Goal: Book appointment/travel/reservation

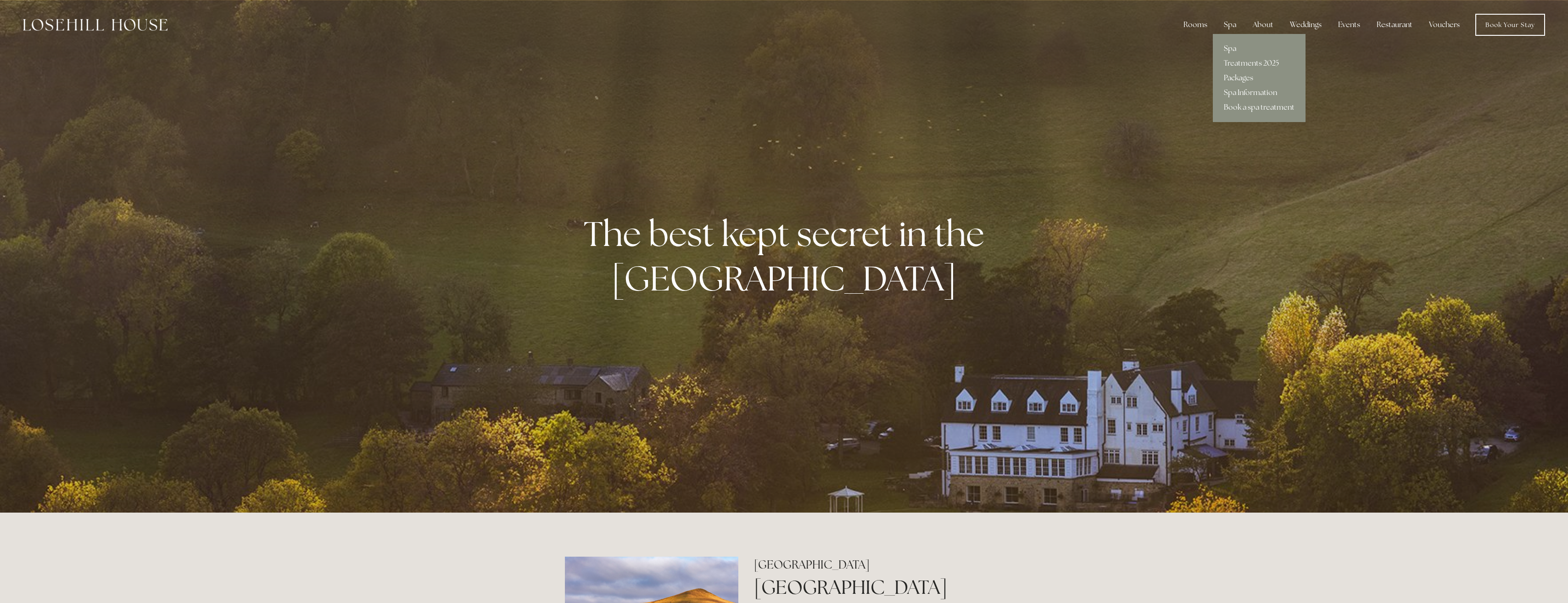
click at [1230, 52] on link "Spa" at bounding box center [1259, 49] width 93 height 15
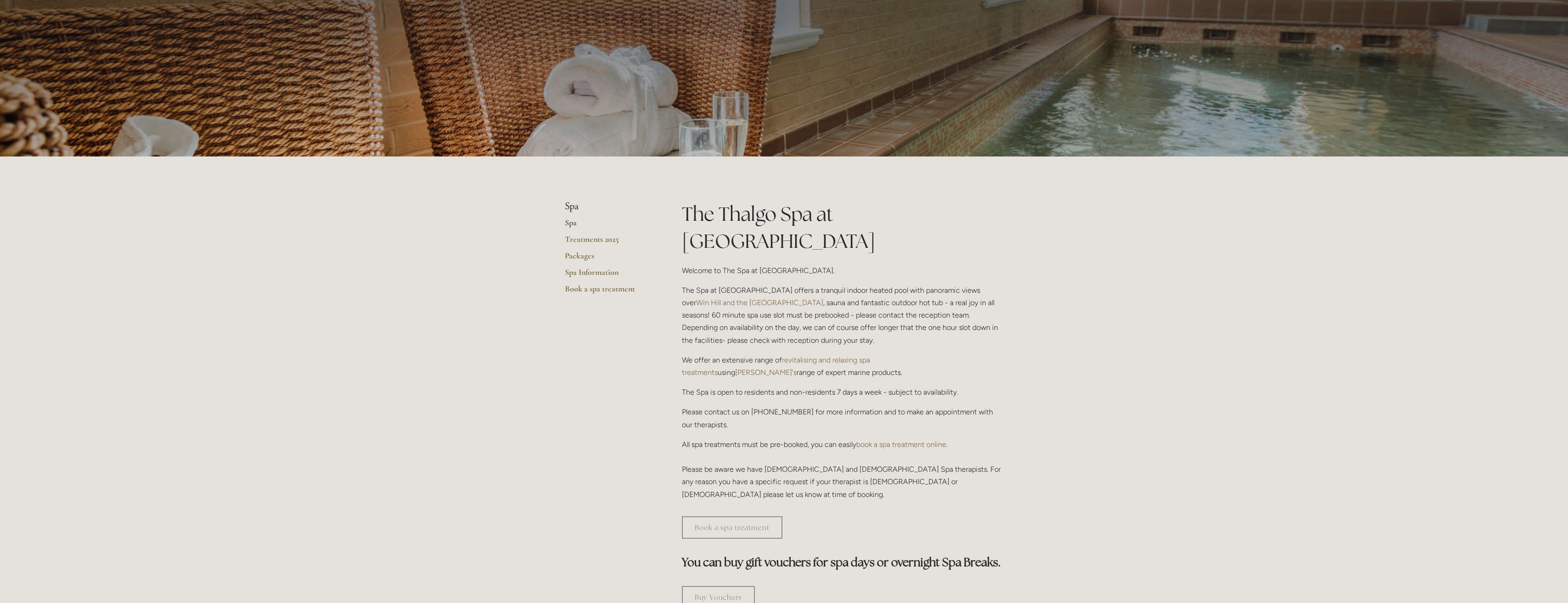
scroll to position [92, 0]
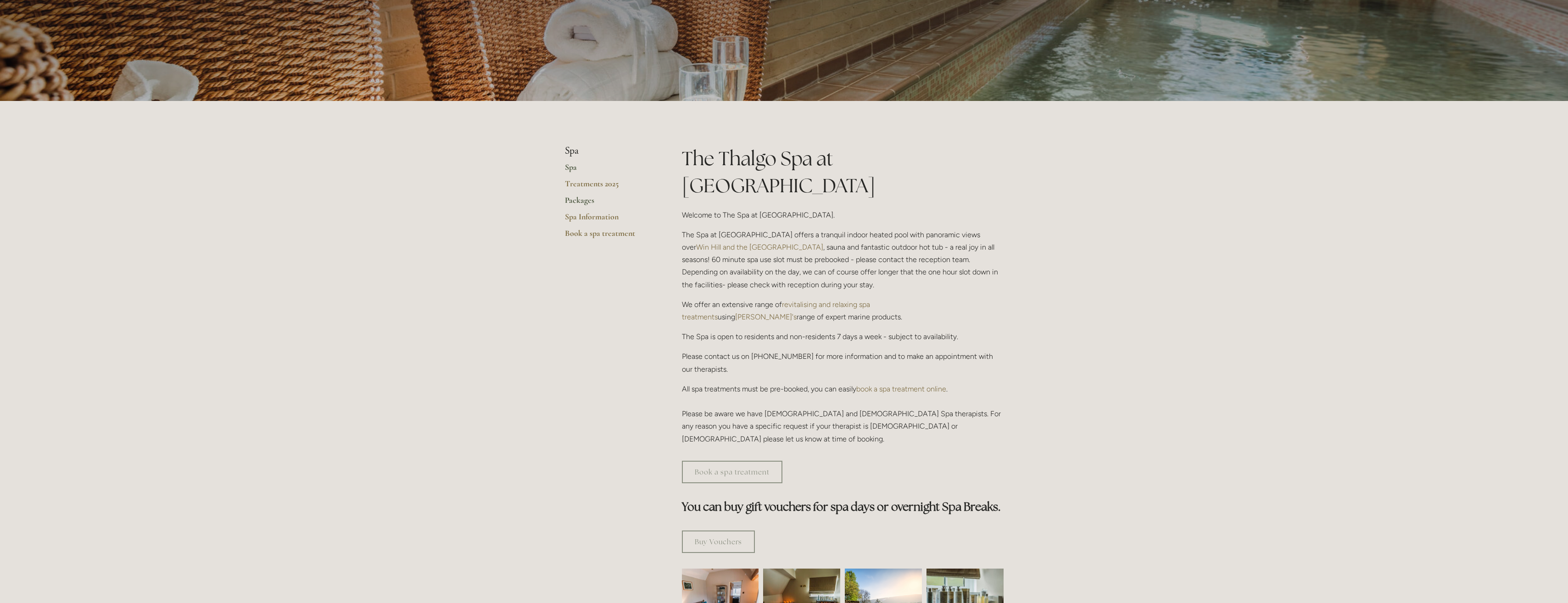
click at [584, 199] on link "Packages" at bounding box center [609, 203] width 88 height 16
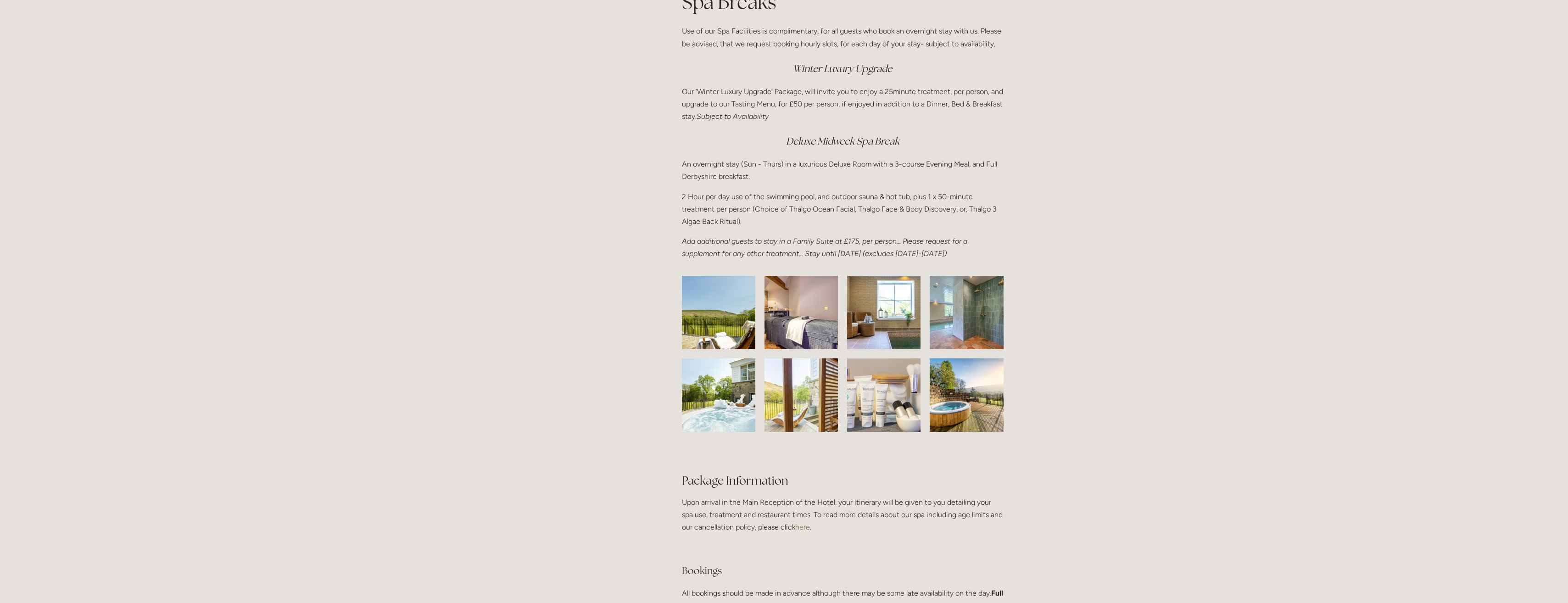
scroll to position [1238, 0]
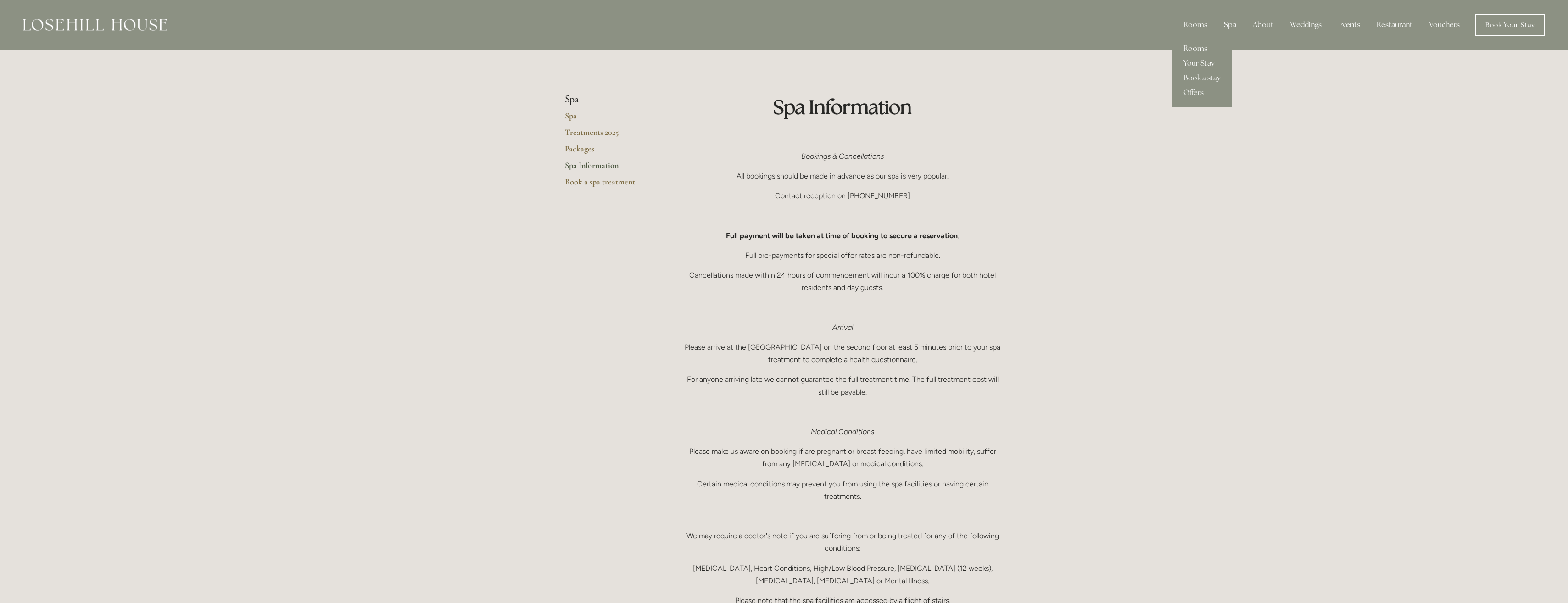
click at [1199, 48] on link "Rooms" at bounding box center [1202, 49] width 59 height 15
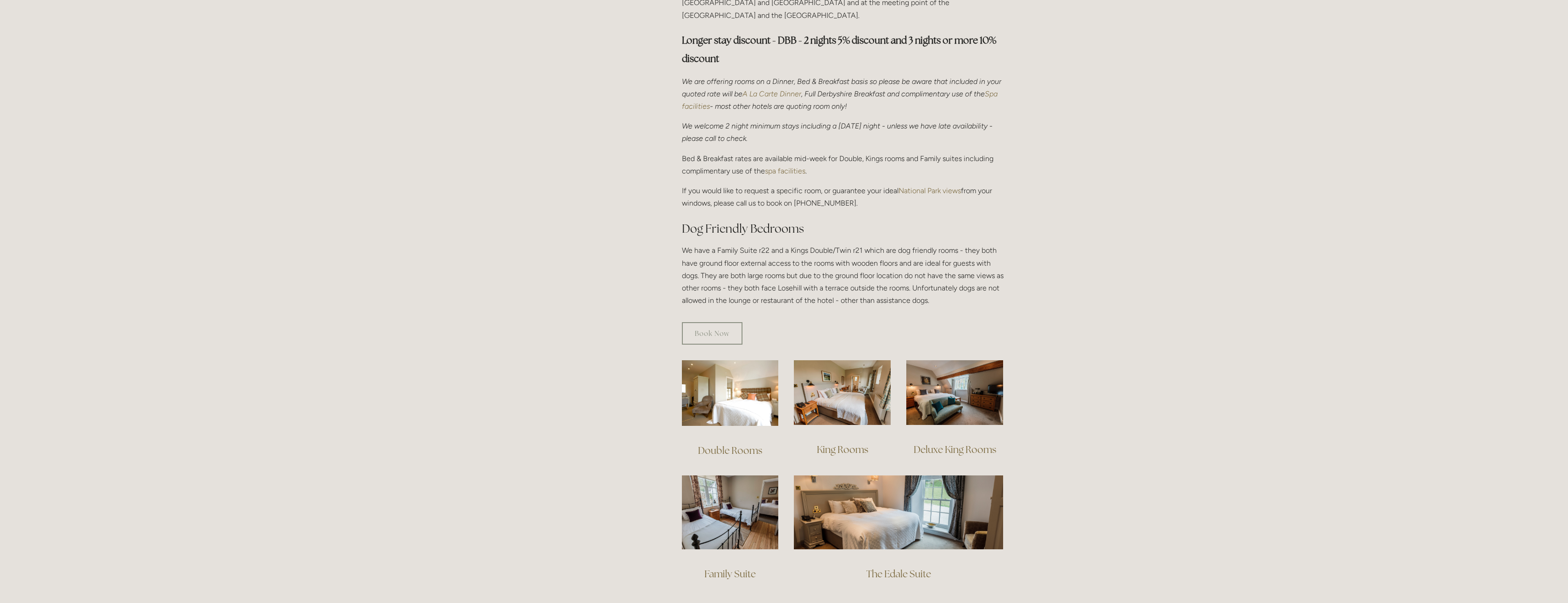
scroll to position [367, 0]
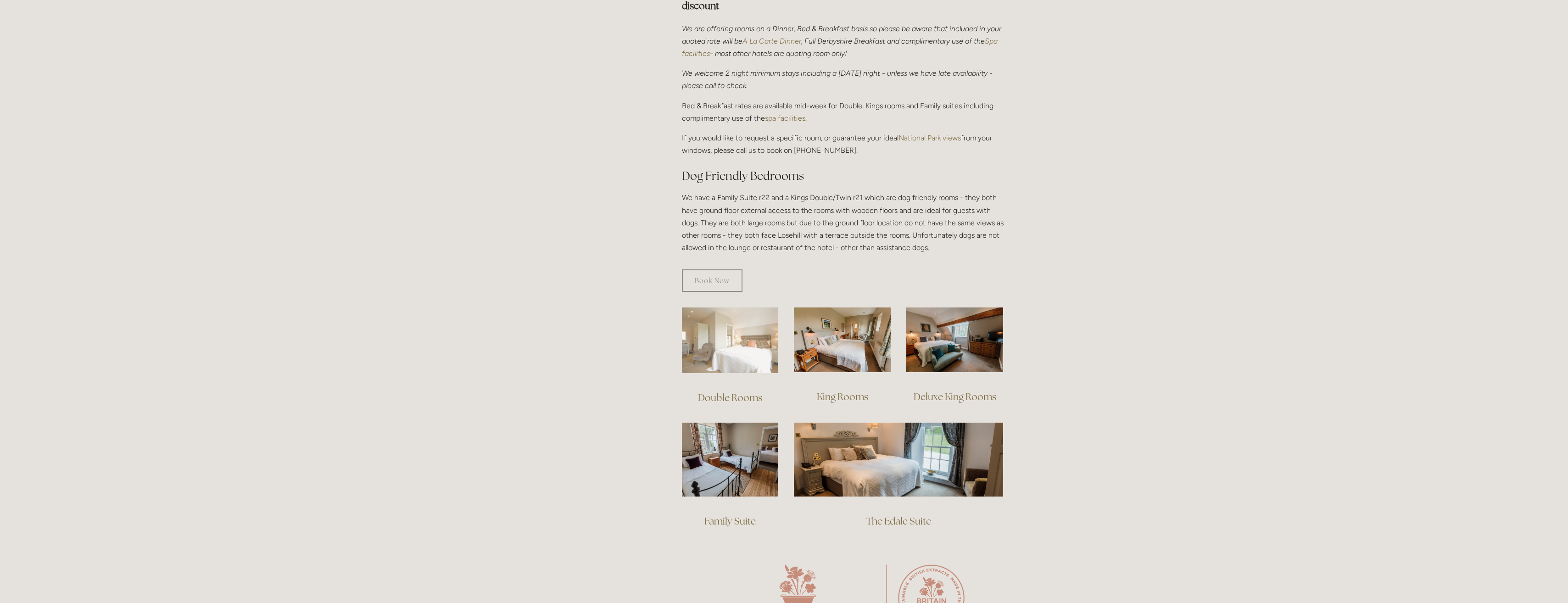
click at [737, 347] on img at bounding box center [730, 340] width 97 height 66
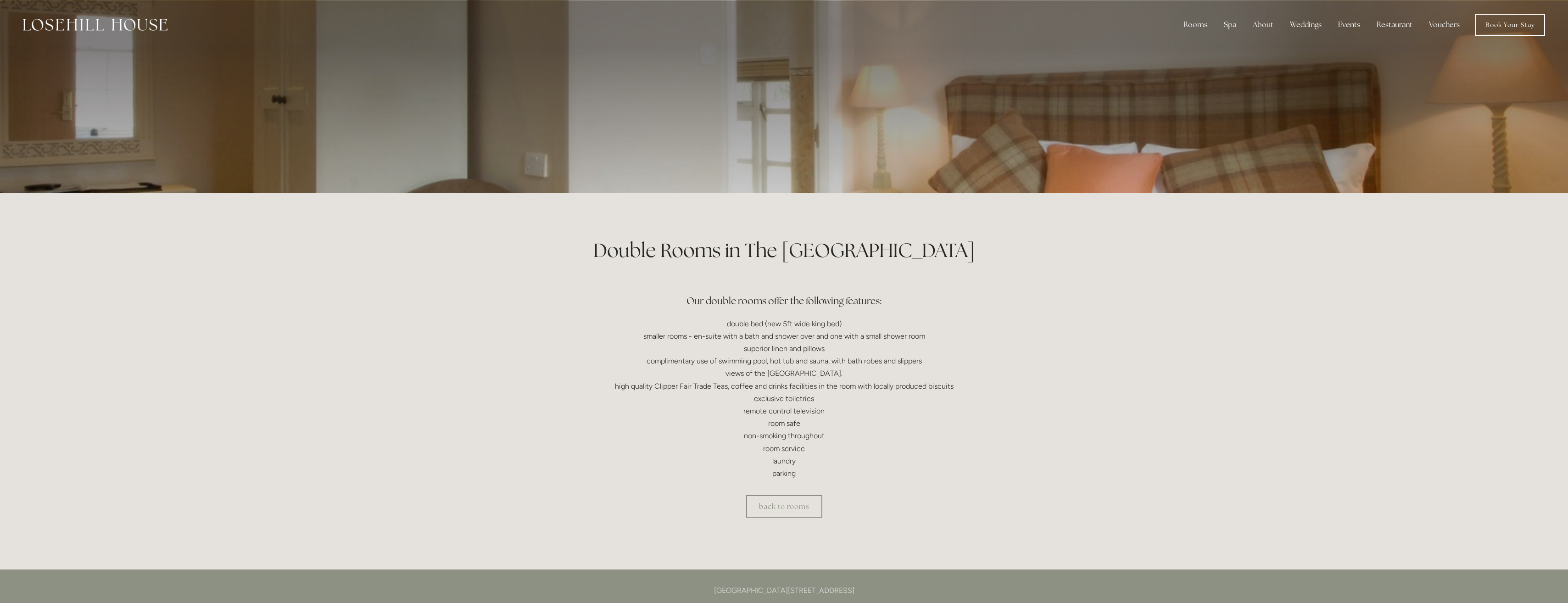
click at [716, 324] on p "double bed (new 5ft wide king bed) smaller rooms - en-suite with a bath and sho…" at bounding box center [784, 399] width 439 height 162
click at [775, 498] on link "back to rooms" at bounding box center [784, 506] width 76 height 23
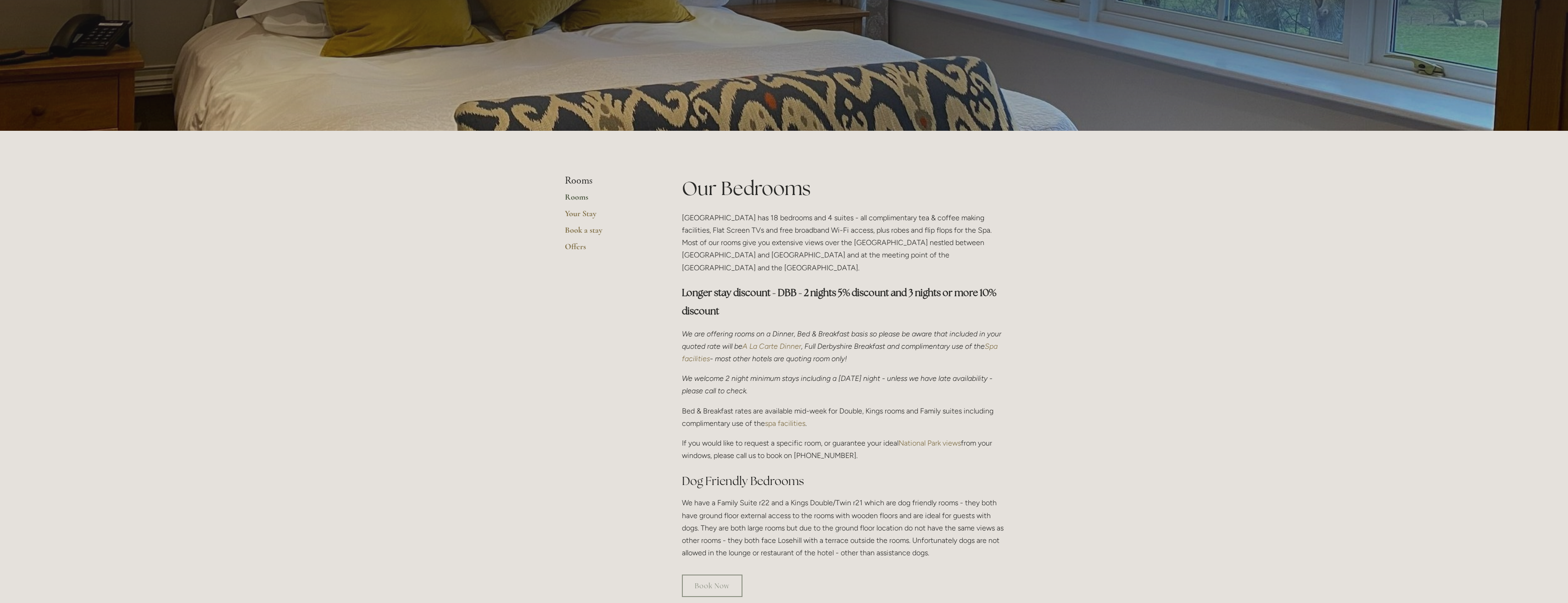
scroll to position [46, 0]
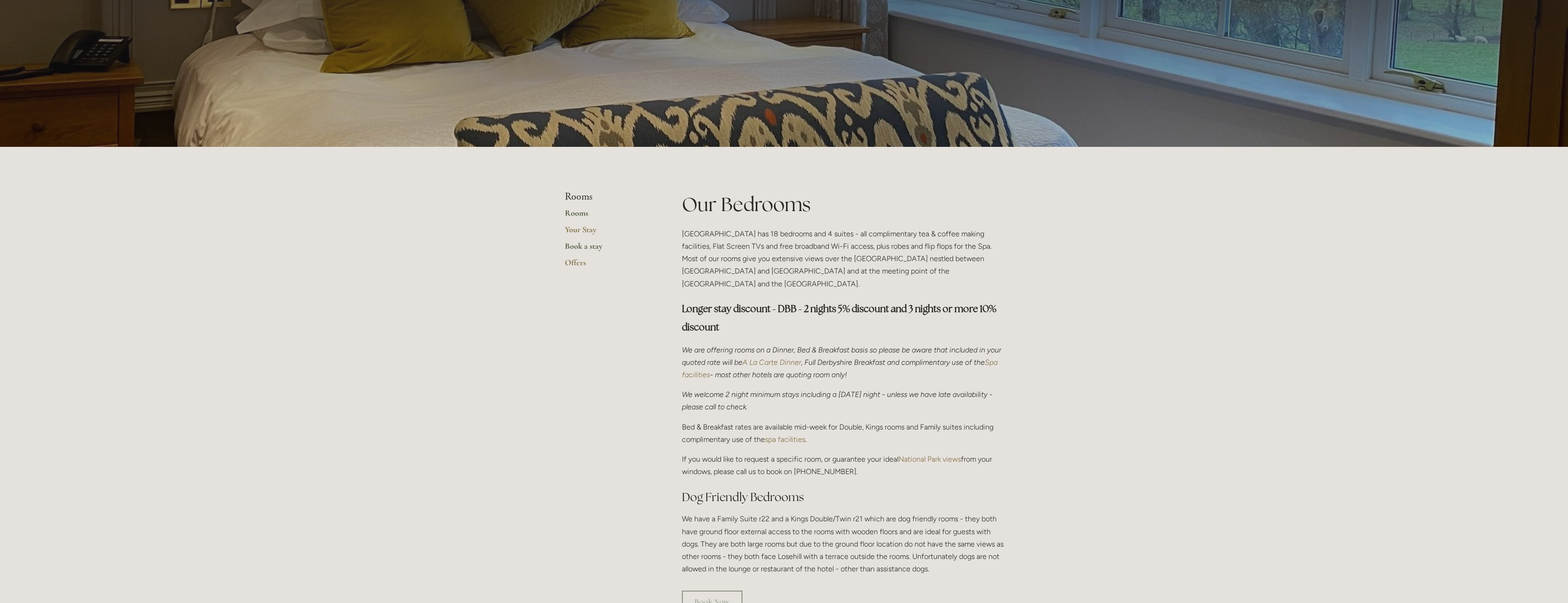
click at [575, 245] on link "Book a stay" at bounding box center [609, 249] width 88 height 16
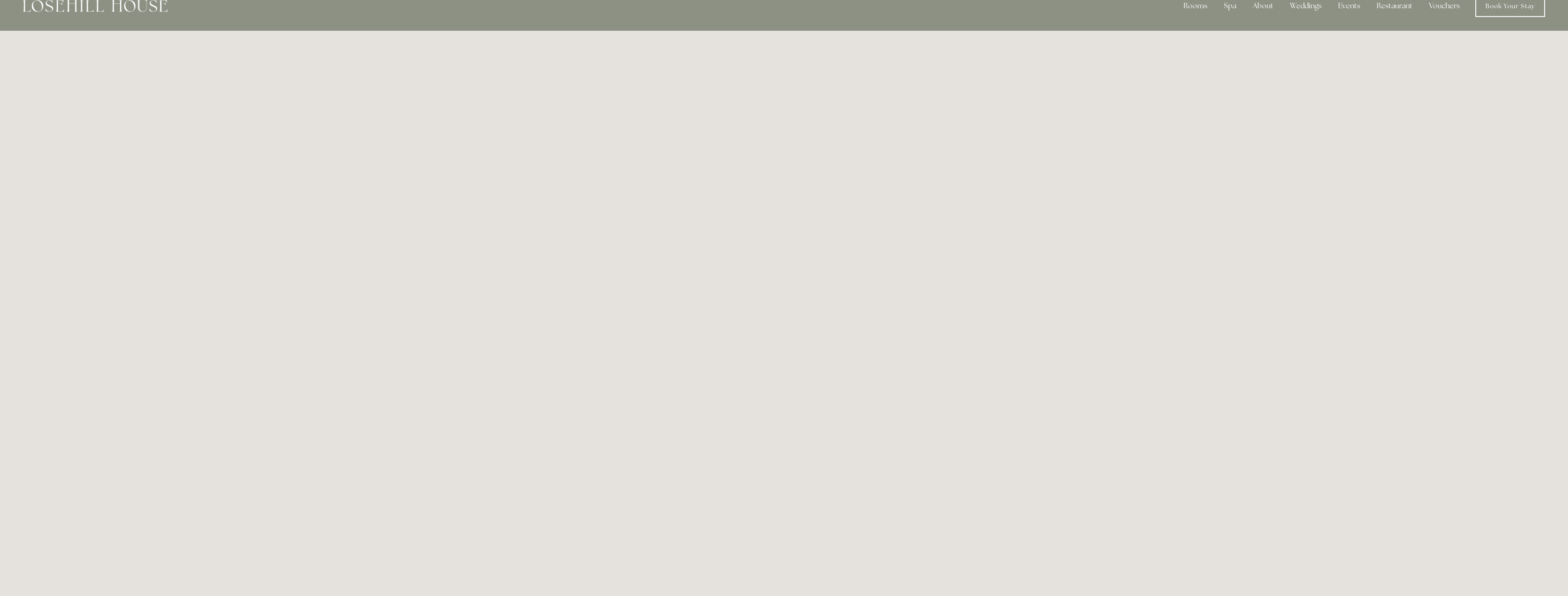
scroll to position [4, 0]
